Goal: Find contact information: Find contact information

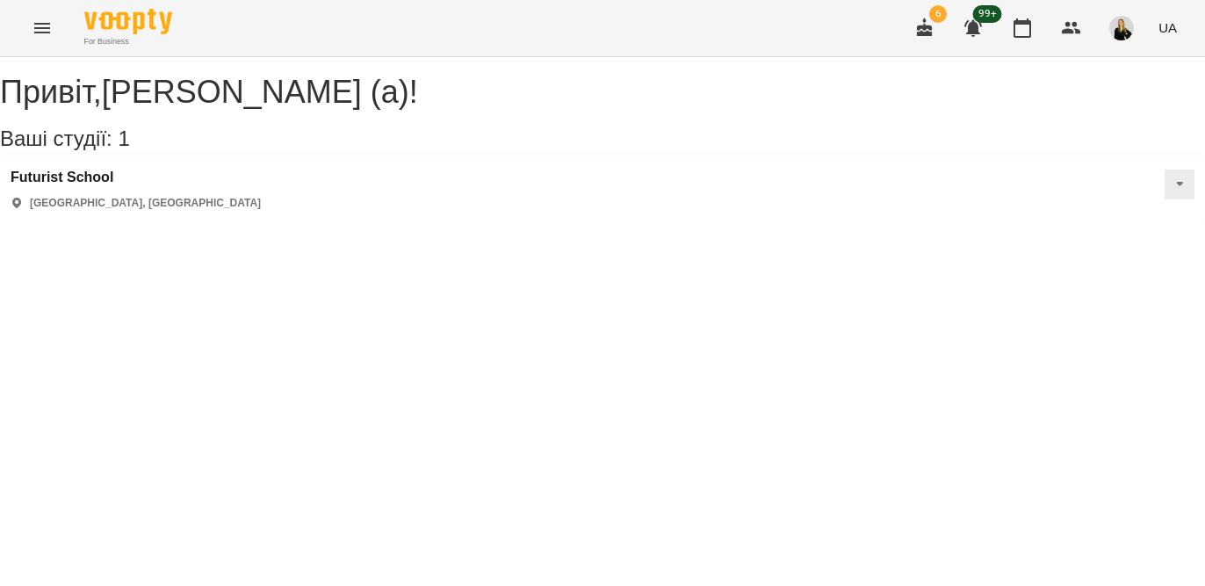
click at [35, 30] on icon "Menu" at bounding box center [42, 28] width 21 height 21
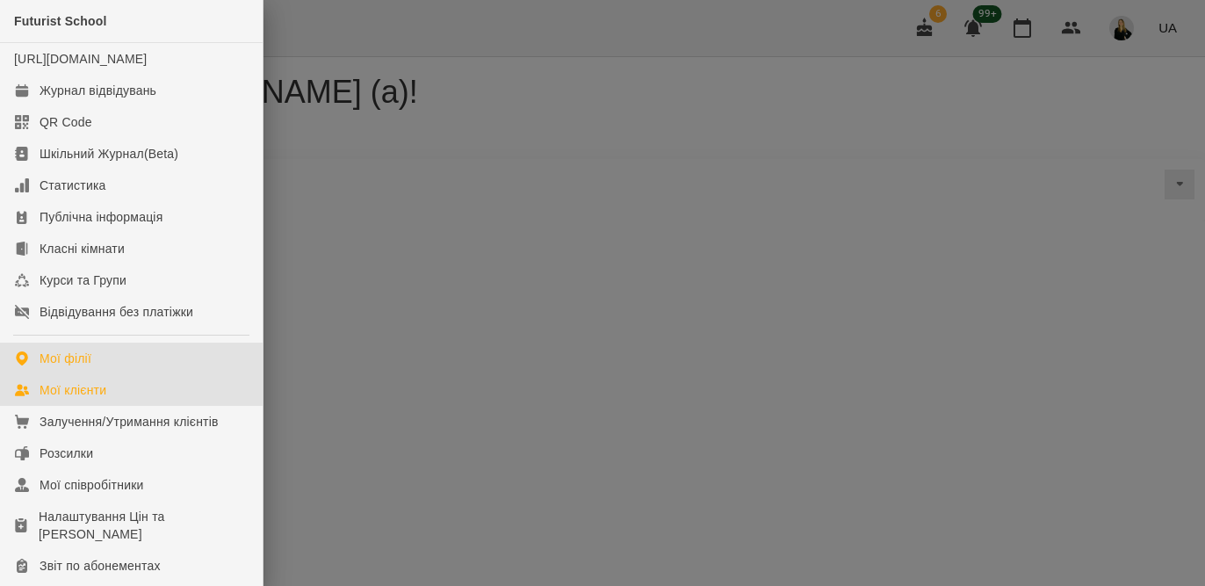
click at [102, 406] on link "Мої клієнти" at bounding box center [131, 390] width 263 height 32
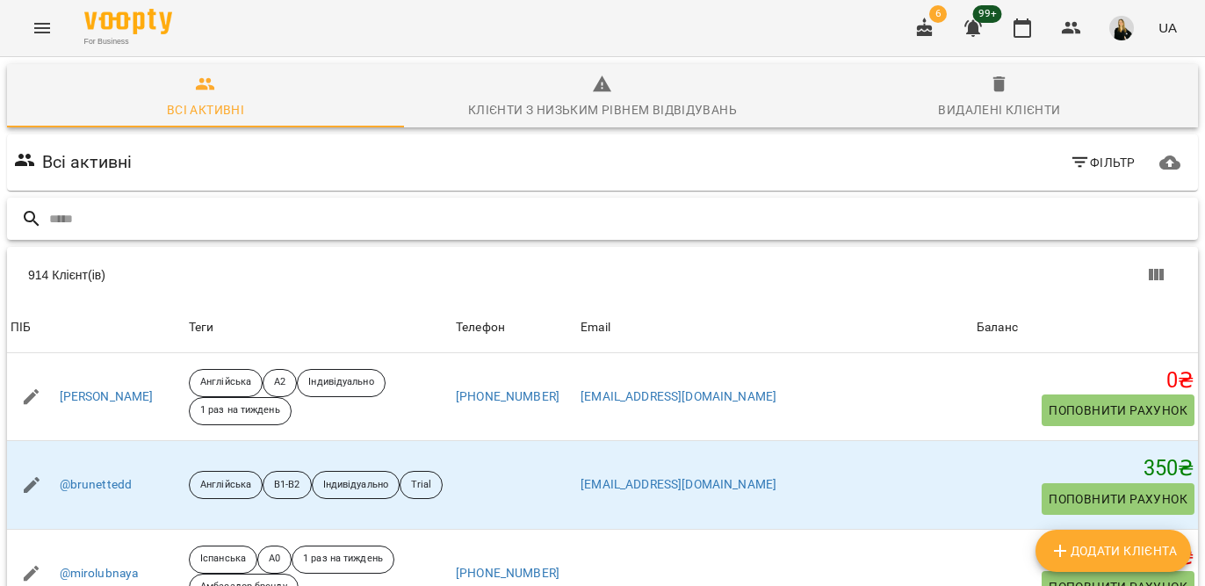
paste input "**********"
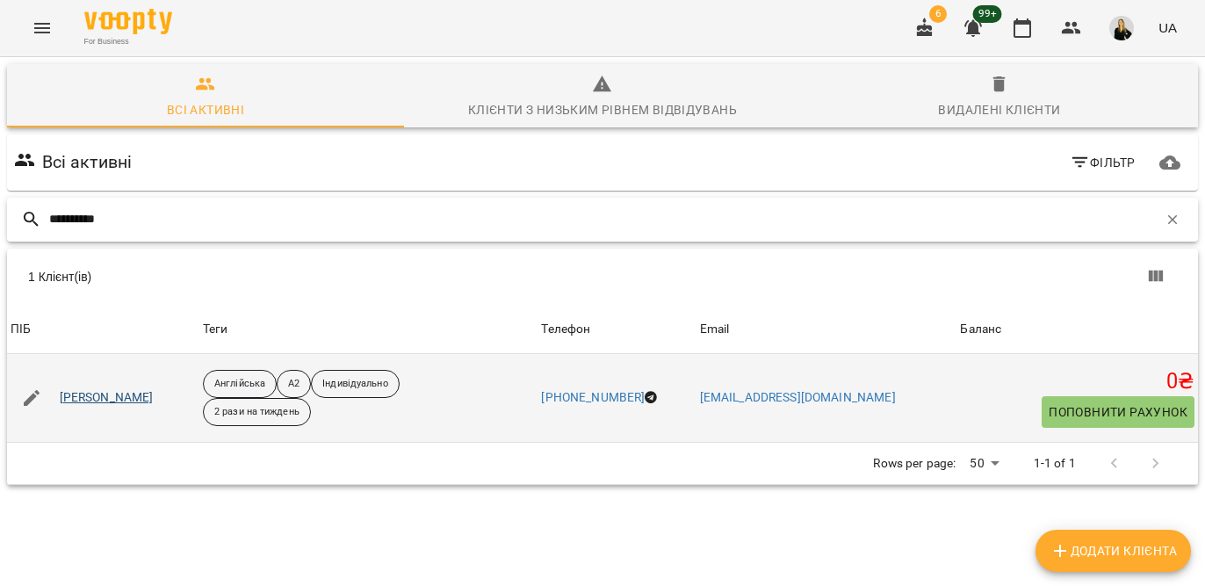
type input "**********"
click at [131, 401] on link "[PERSON_NAME]" at bounding box center [107, 398] width 94 height 18
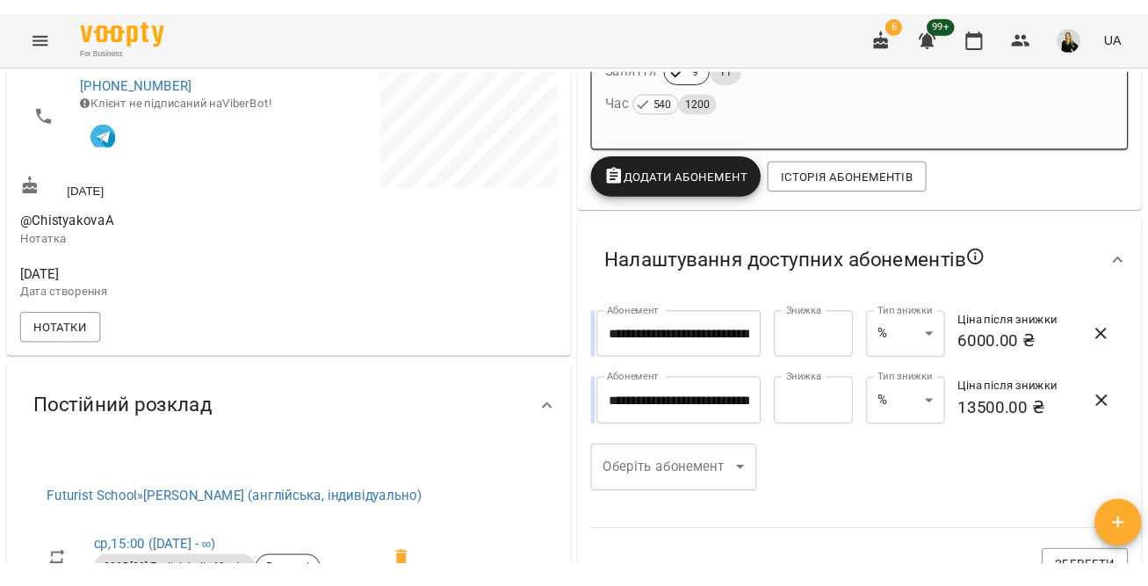
scroll to position [468, 0]
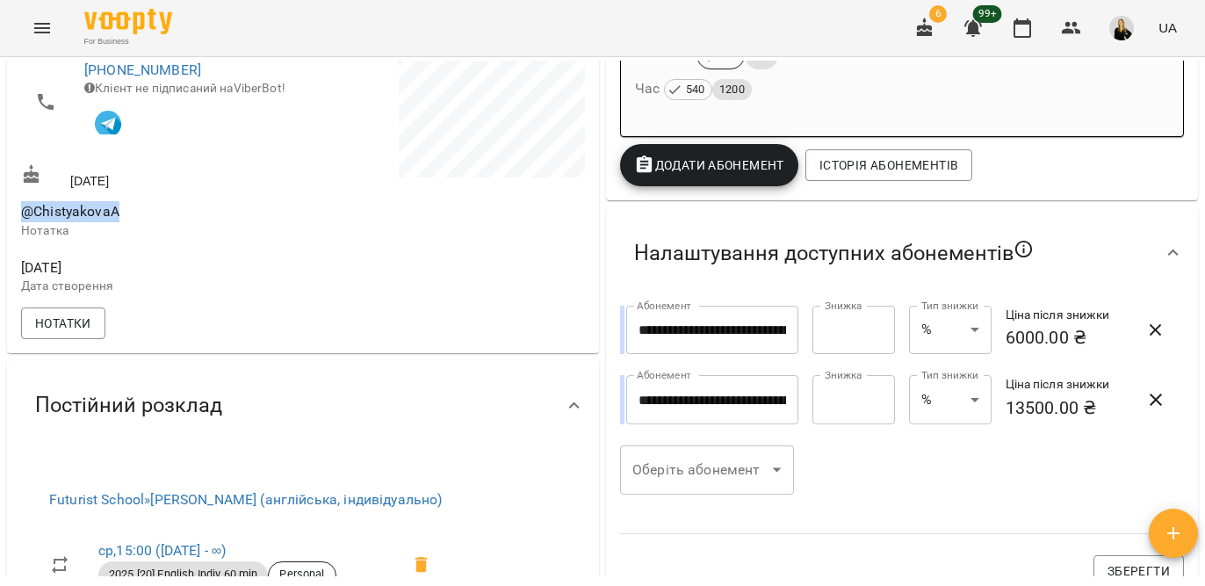
drag, startPoint x: 21, startPoint y: 240, endPoint x: 224, endPoint y: 240, distance: 202.9
click at [225, 222] on span "@ChistyakovaA" at bounding box center [160, 211] width 278 height 21
copy span "@ChistyakovaA"
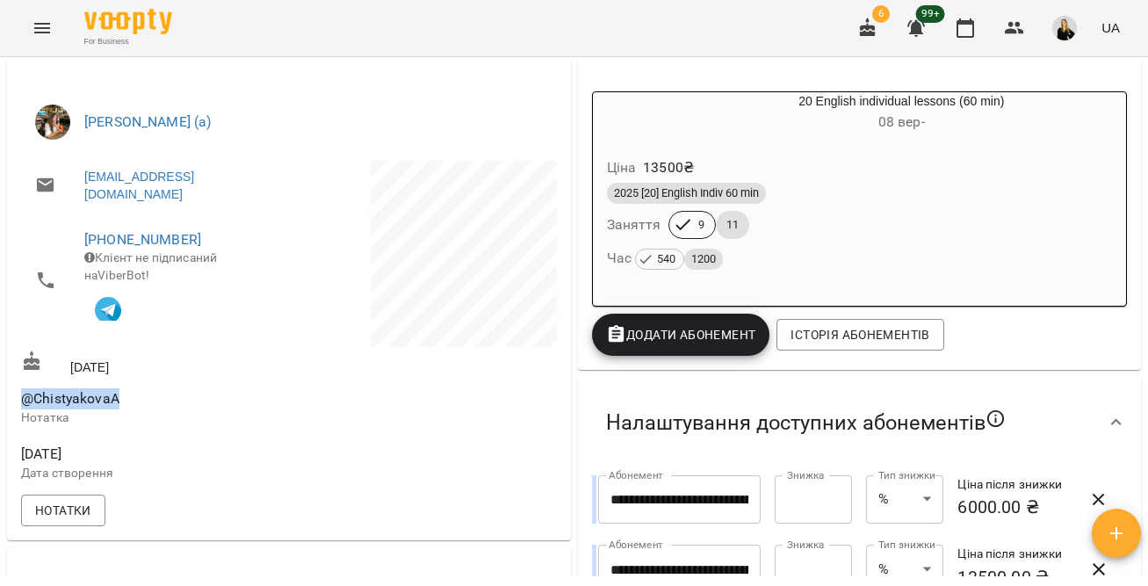
scroll to position [0, 0]
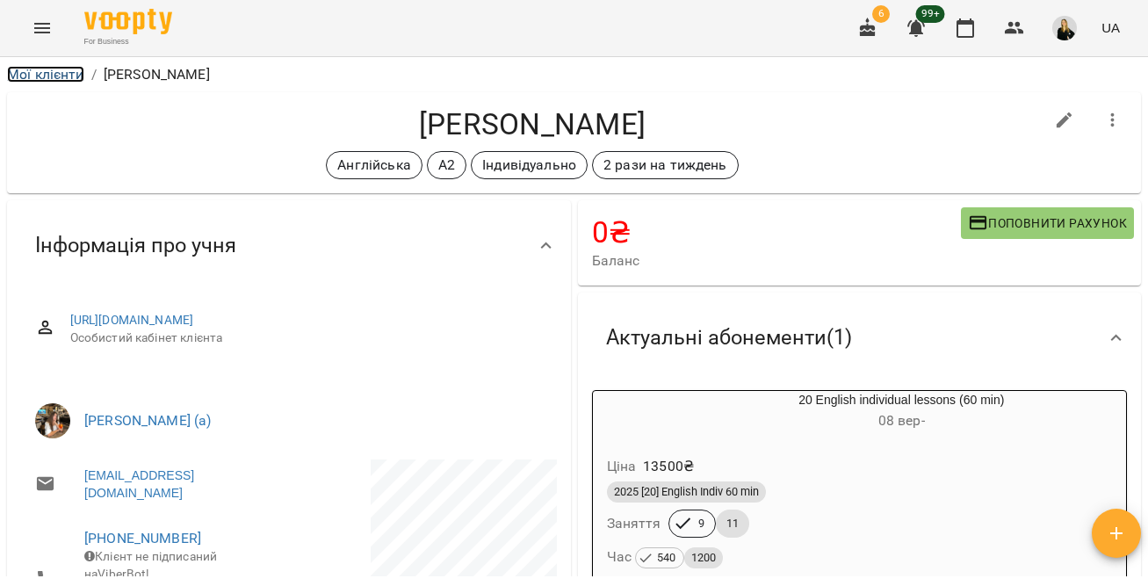
click at [56, 72] on link "Мої клієнти" at bounding box center [45, 74] width 77 height 17
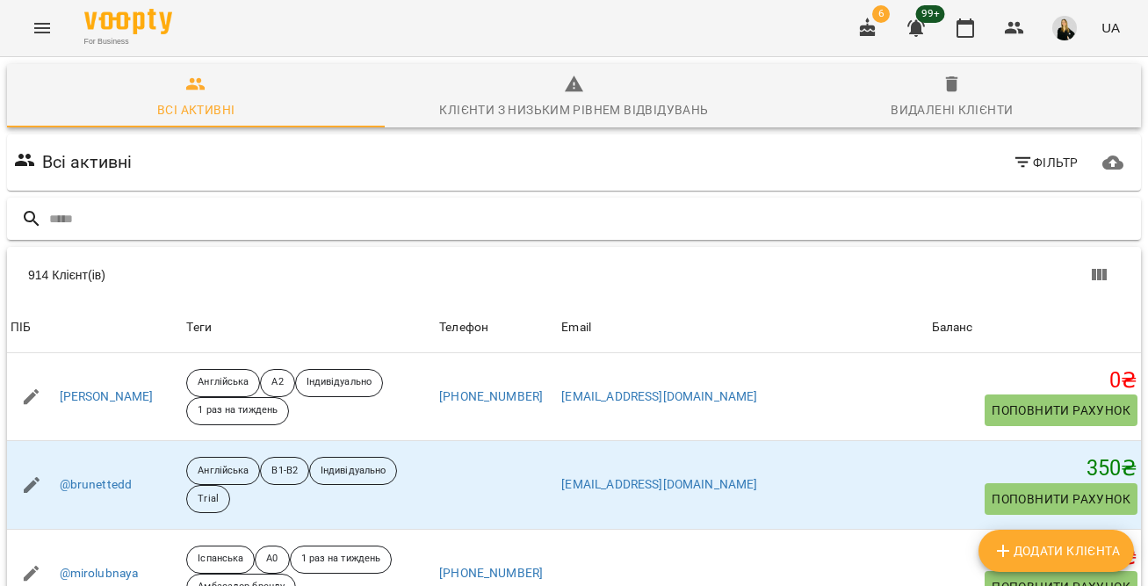
click at [213, 223] on input "text" at bounding box center [591, 219] width 1085 height 29
type input "*******"
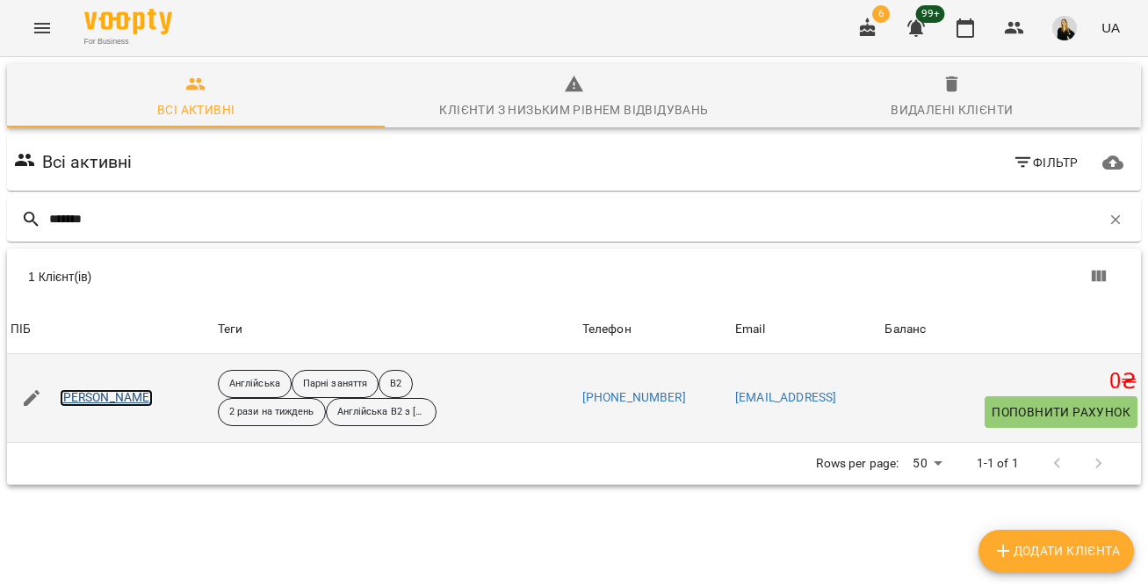
click at [101, 398] on link "[PERSON_NAME]" at bounding box center [107, 398] width 94 height 18
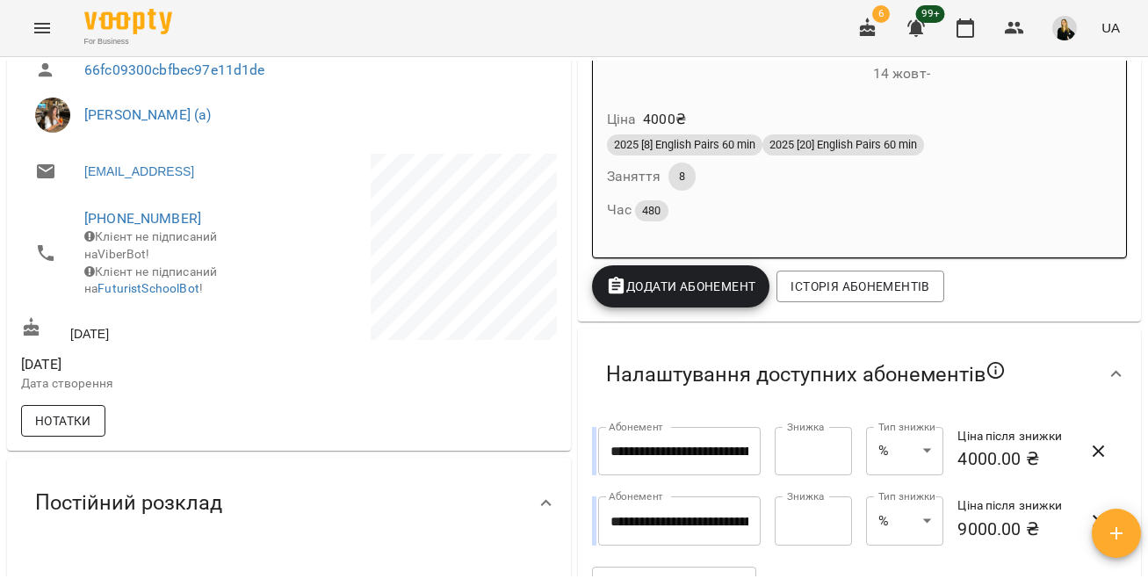
scroll to position [353, 0]
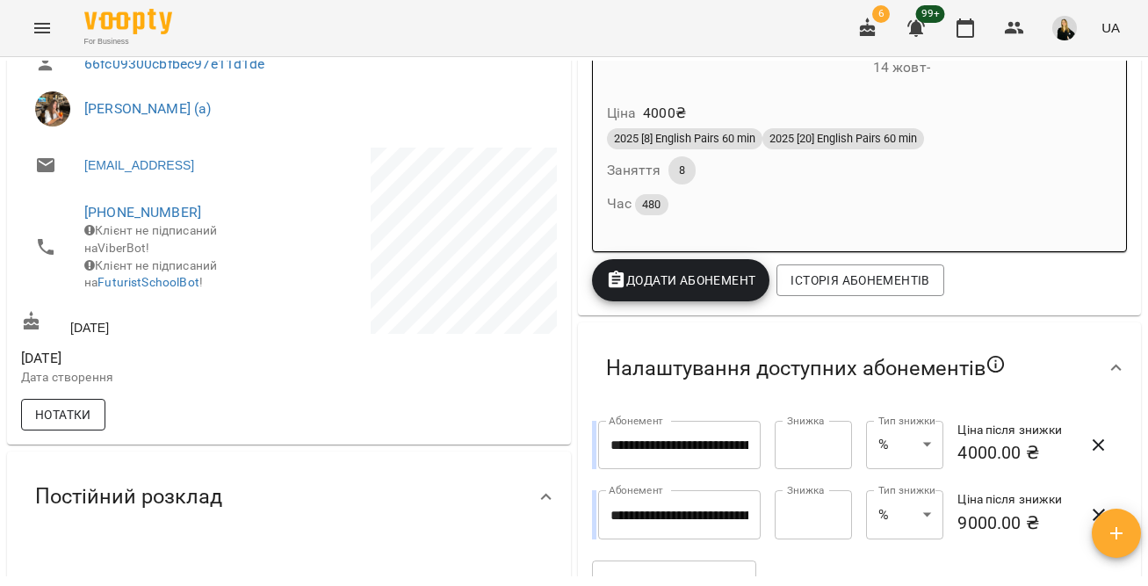
click at [65, 425] on span "Нотатки" at bounding box center [63, 414] width 56 height 21
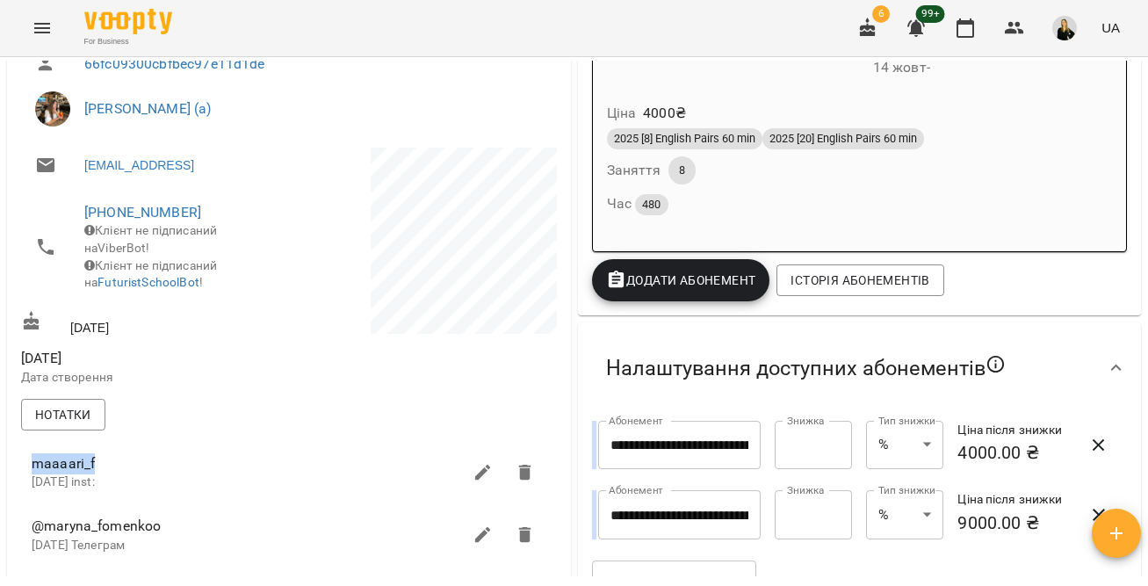
drag, startPoint x: 29, startPoint y: 494, endPoint x: 131, endPoint y: 494, distance: 101.9
click at [131, 494] on li "maaaari_f [DATE] inst:" at bounding box center [289, 472] width 543 height 62
copy span "maaaari_f"
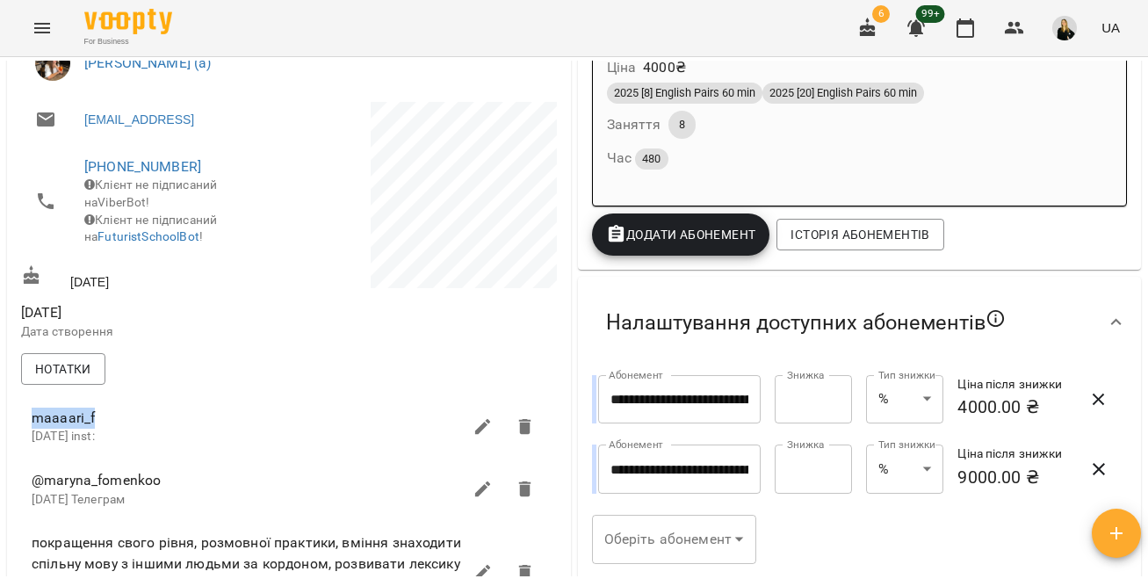
scroll to position [400, 0]
click at [91, 490] on span "@maryna_fomenkoo" at bounding box center [247, 479] width 430 height 21
drag, startPoint x: 32, startPoint y: 510, endPoint x: 232, endPoint y: 510, distance: 200.3
click at [232, 490] on span "@maryna_fomenkoo" at bounding box center [247, 479] width 430 height 21
copy span "@maryna_fomenkoo"
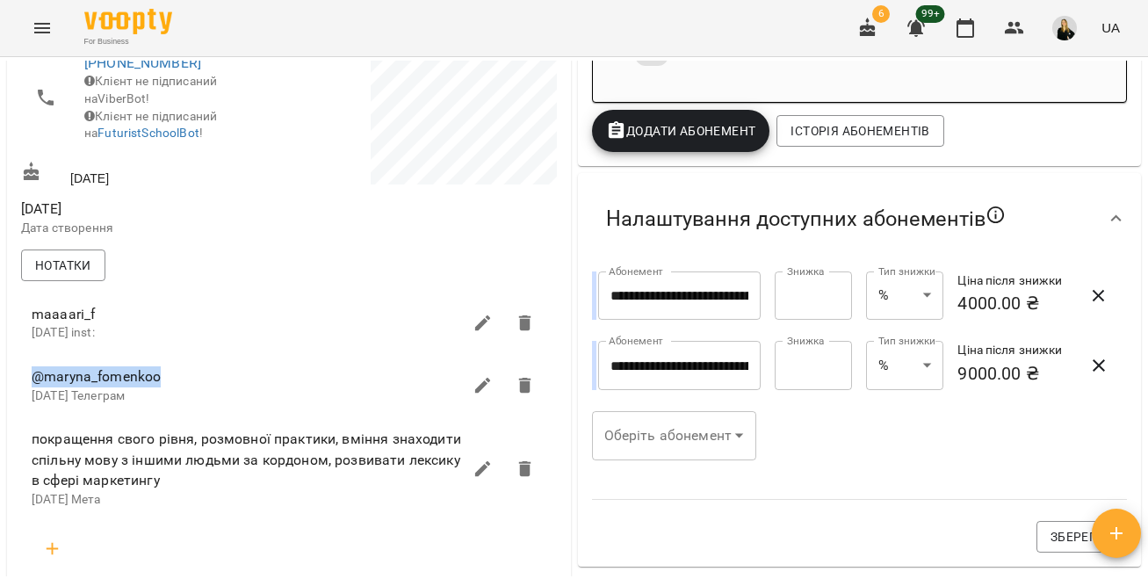
scroll to position [413, 0]
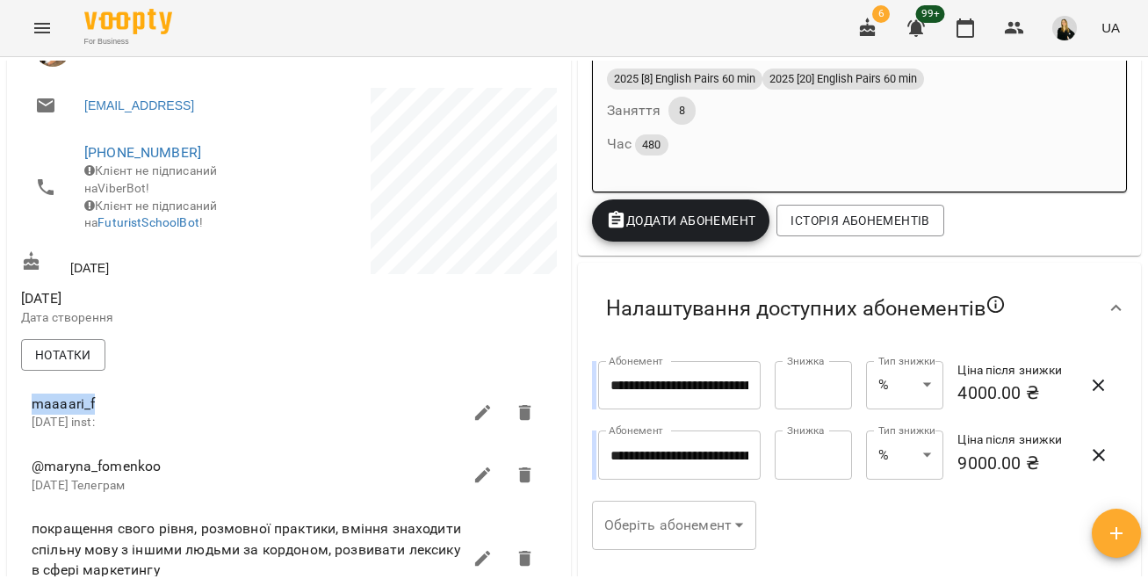
drag, startPoint x: 32, startPoint y: 433, endPoint x: 112, endPoint y: 433, distance: 80.8
click at [113, 415] on span "maaaari_f" at bounding box center [247, 404] width 430 height 21
copy span "maaaari_f"
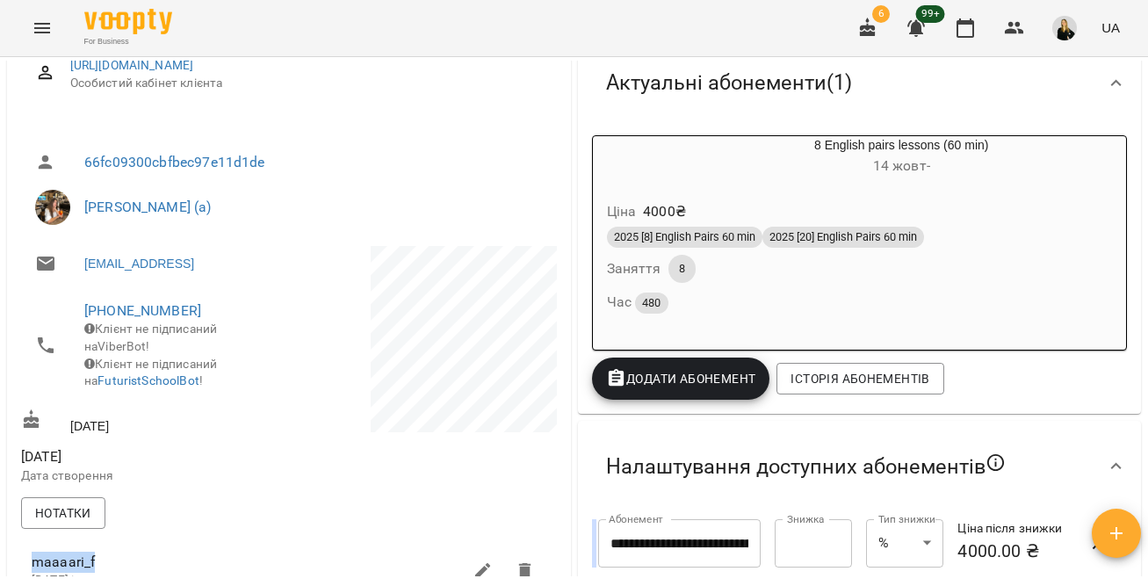
scroll to position [0, 0]
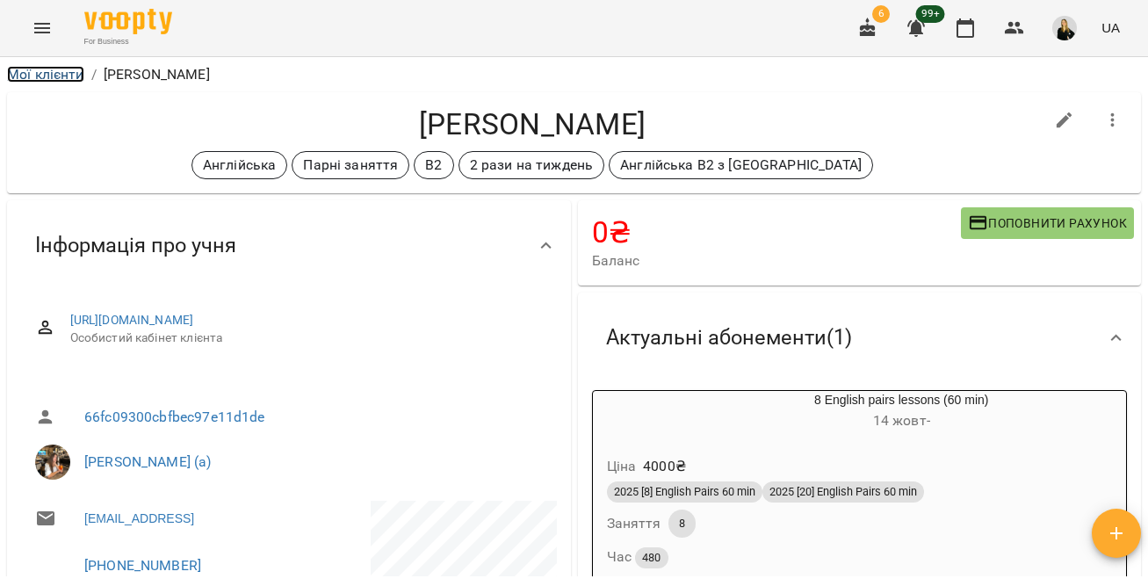
click at [61, 81] on link "Мої клієнти" at bounding box center [45, 74] width 77 height 17
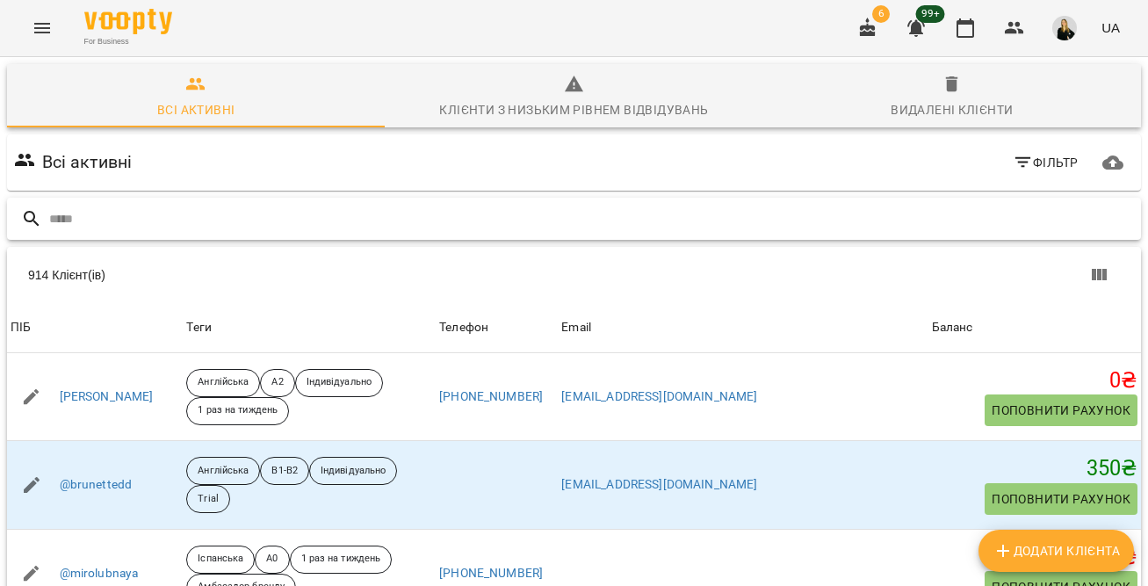
paste input "**********"
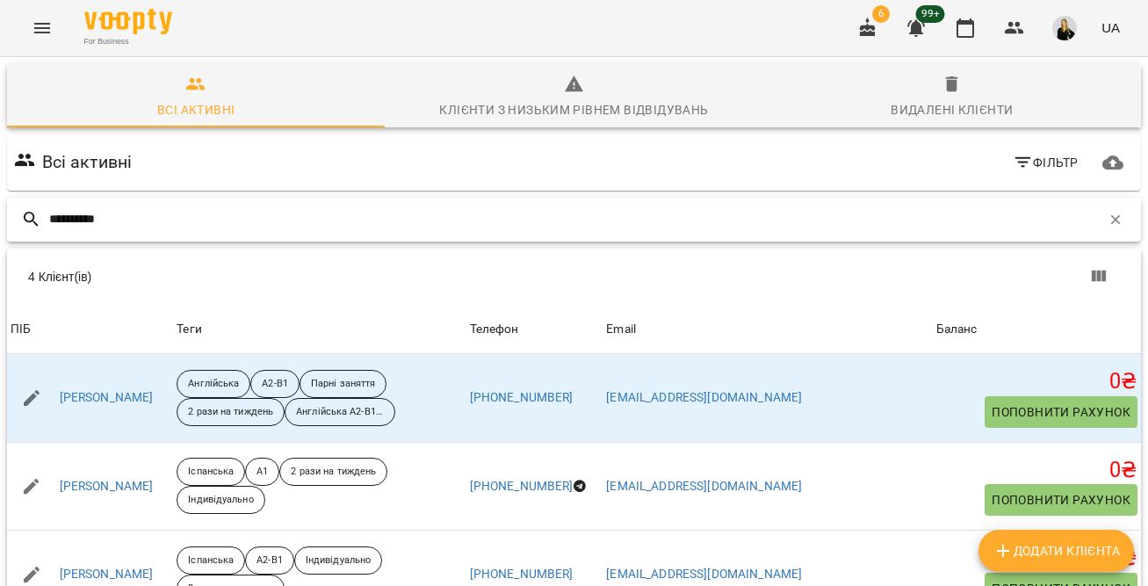
type input "**********"
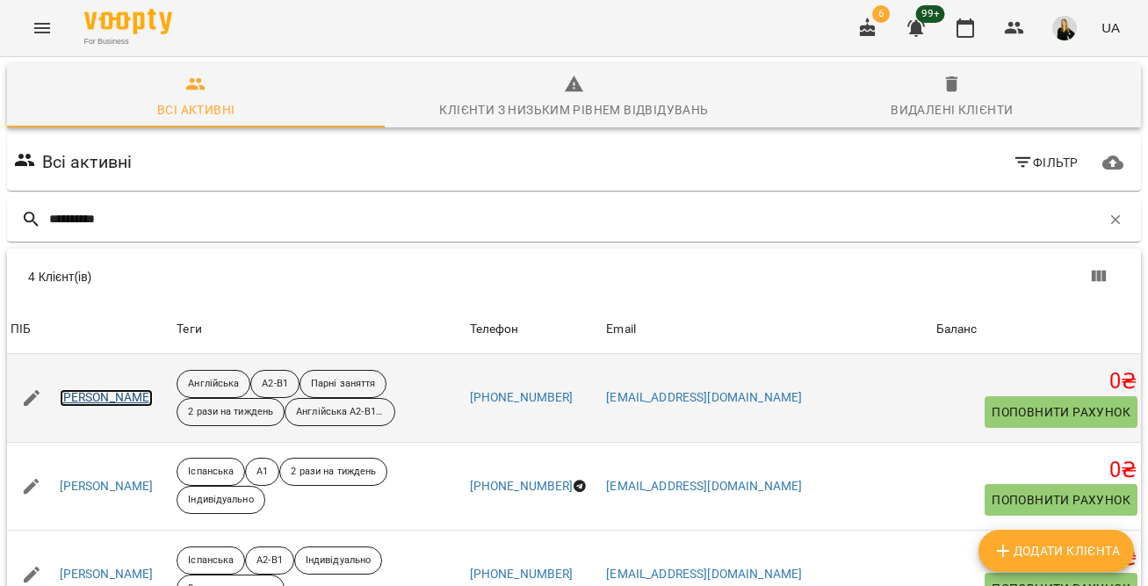
click at [109, 398] on link "[PERSON_NAME]" at bounding box center [107, 398] width 94 height 18
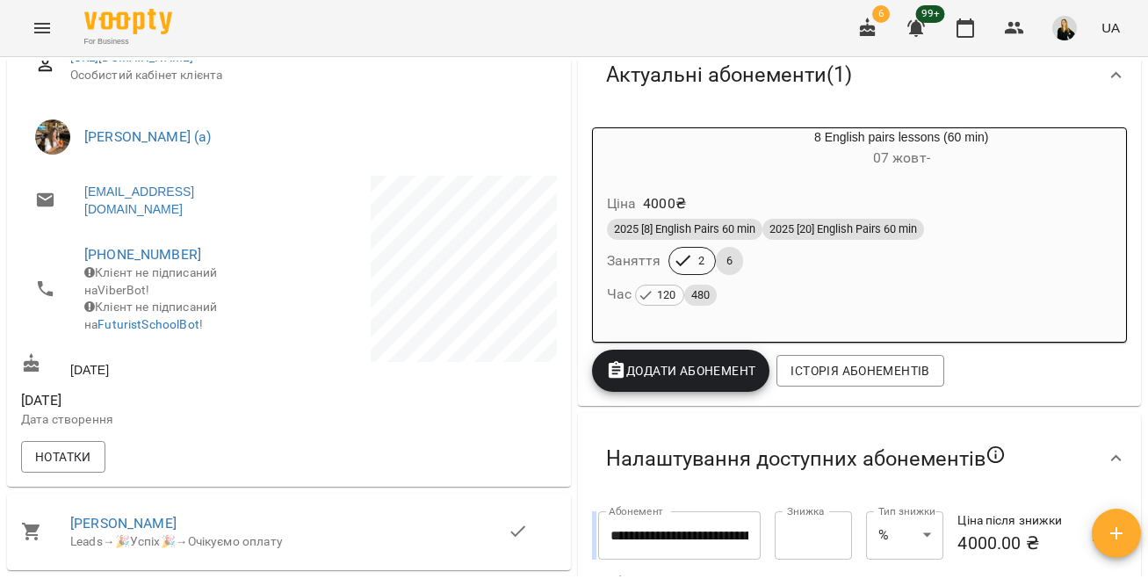
scroll to position [276, 0]
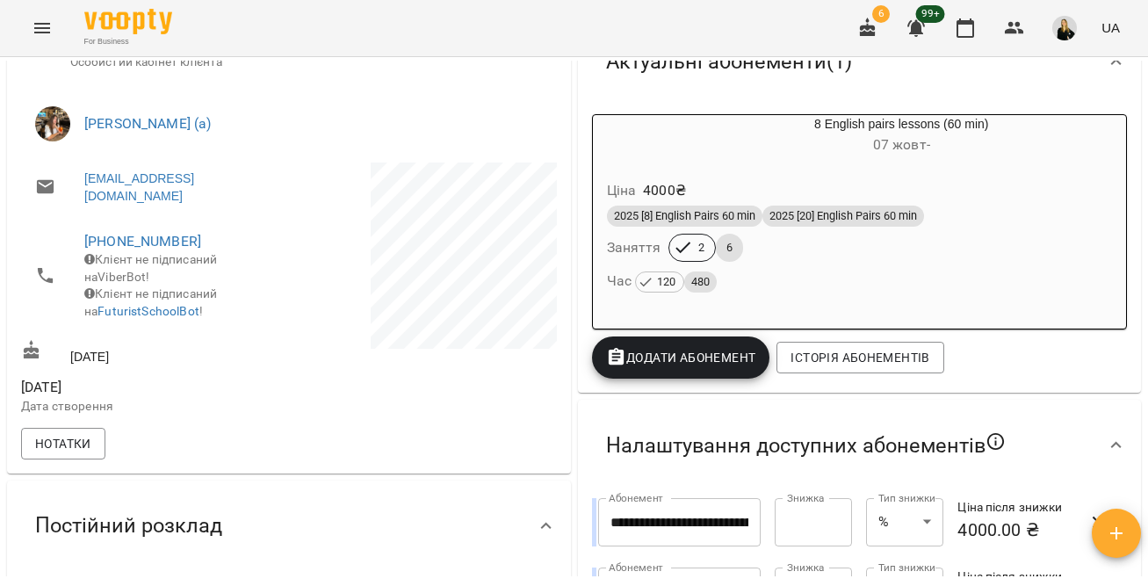
click at [79, 463] on div "Нотатки" at bounding box center [289, 443] width 543 height 39
click at [71, 454] on span "Нотатки" at bounding box center [63, 443] width 56 height 21
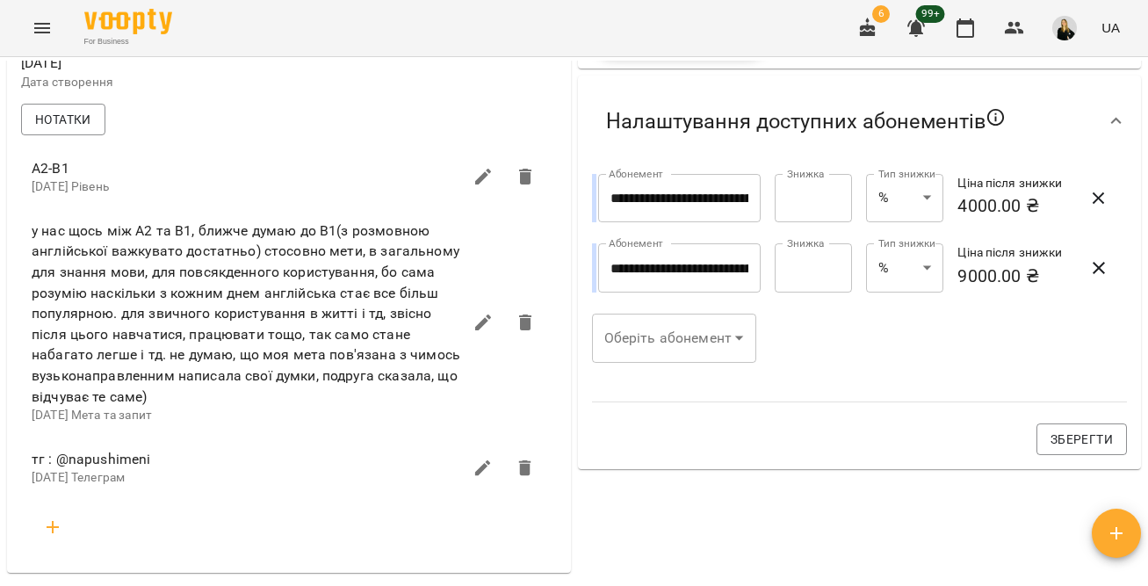
scroll to position [601, 0]
drag, startPoint x: 55, startPoint y: 475, endPoint x: 184, endPoint y: 475, distance: 129.1
click at [184, 469] on span "тг : @napushimeni" at bounding box center [247, 458] width 430 height 21
copy span "@napushimeni"
